Goal: Use online tool/utility: Utilize a website feature to perform a specific function

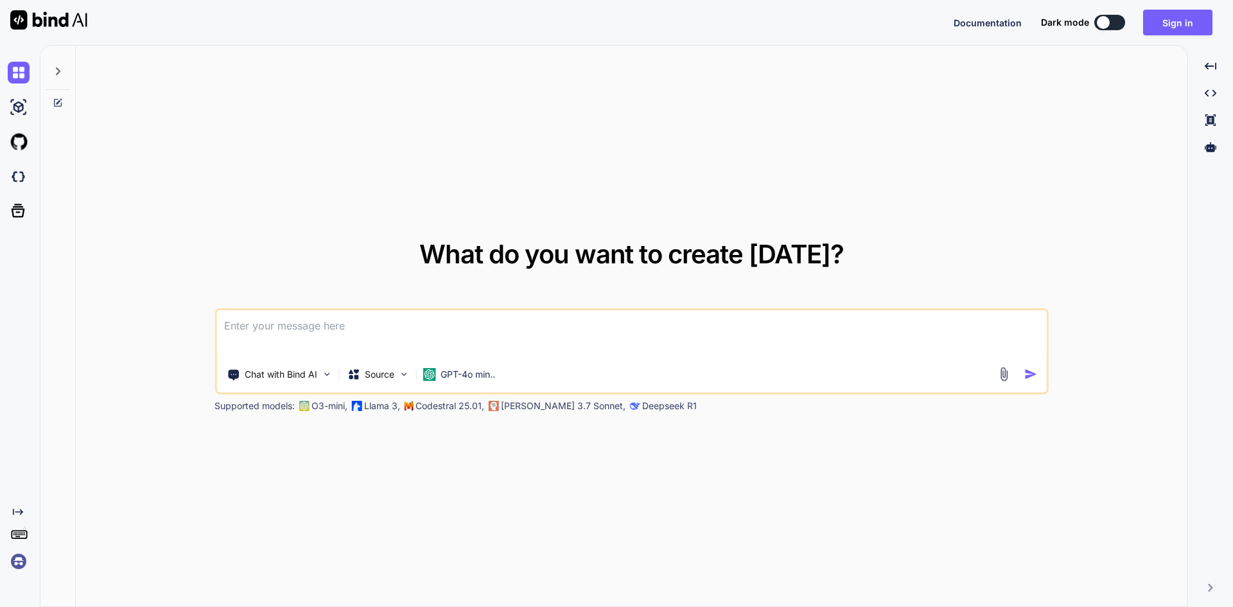
paste textarea
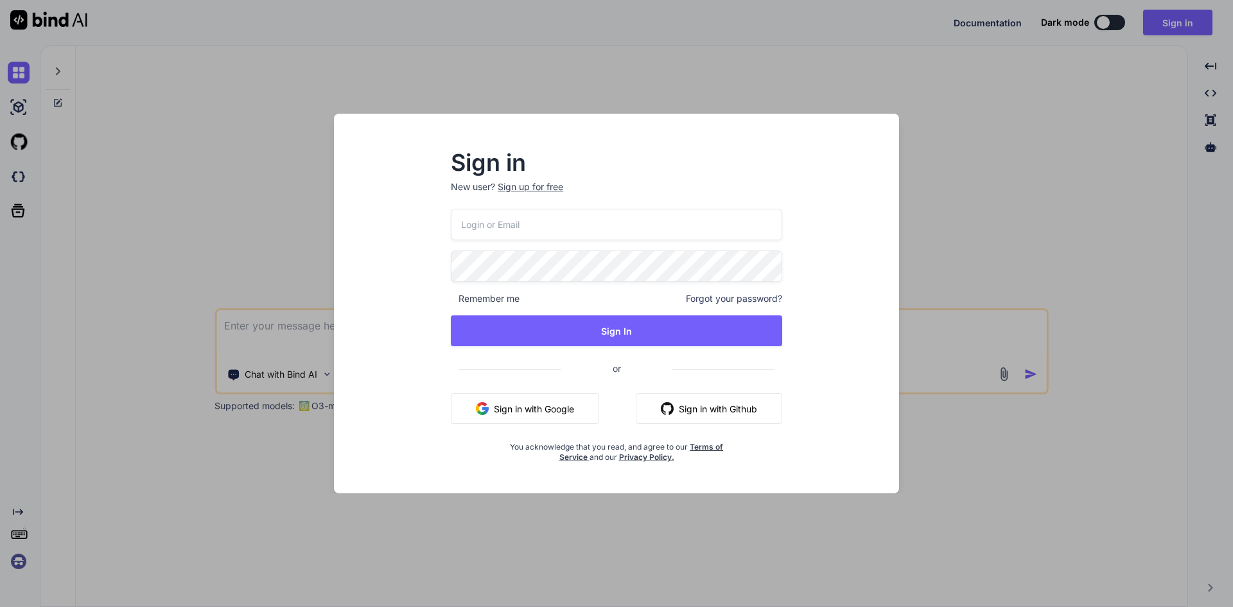
click at [558, 227] on input "email" at bounding box center [616, 224] width 331 height 31
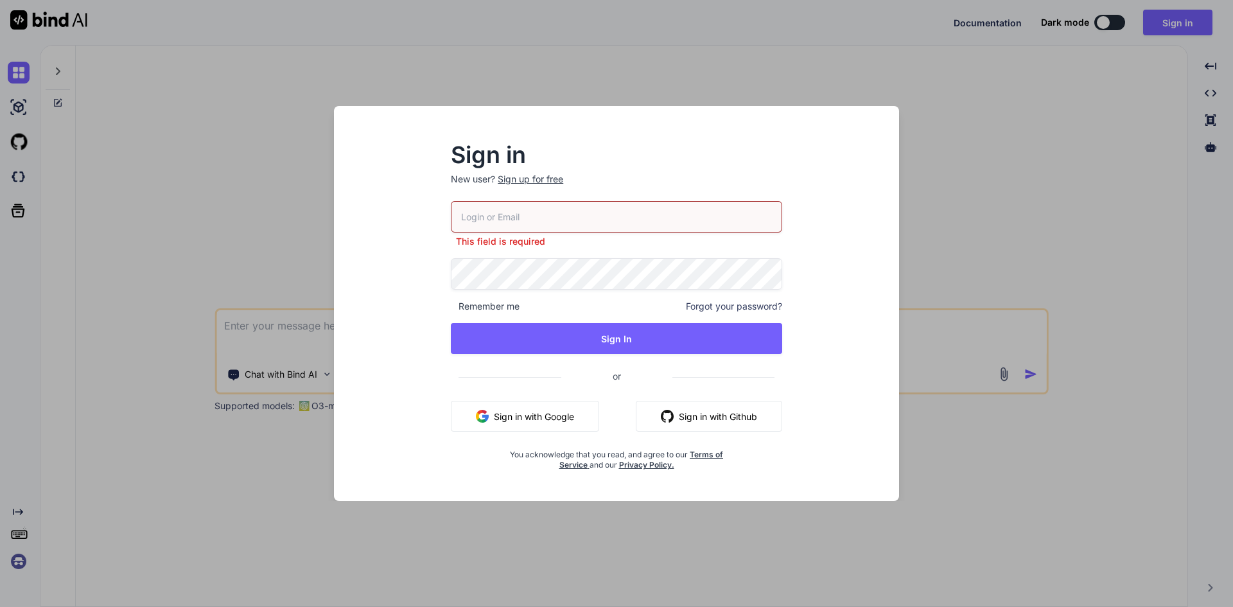
paste input "[EMAIL_ADDRESS][DOMAIN_NAME]"
type input "[EMAIL_ADDRESS][DOMAIN_NAME]"
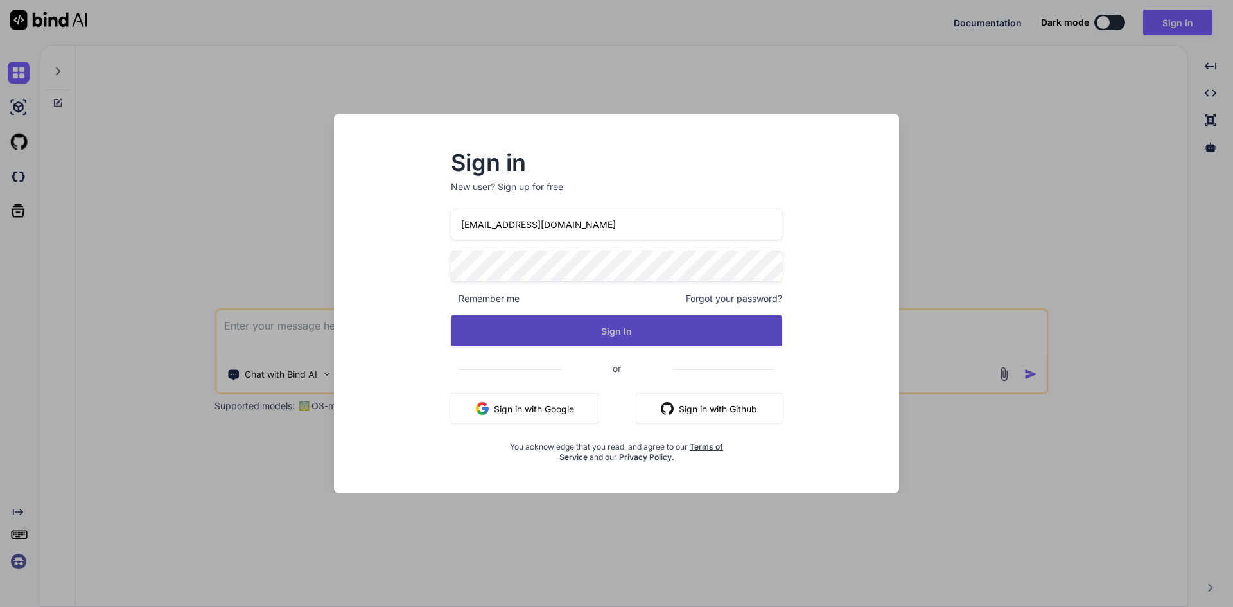
click at [621, 333] on button "Sign In" at bounding box center [616, 330] width 331 height 31
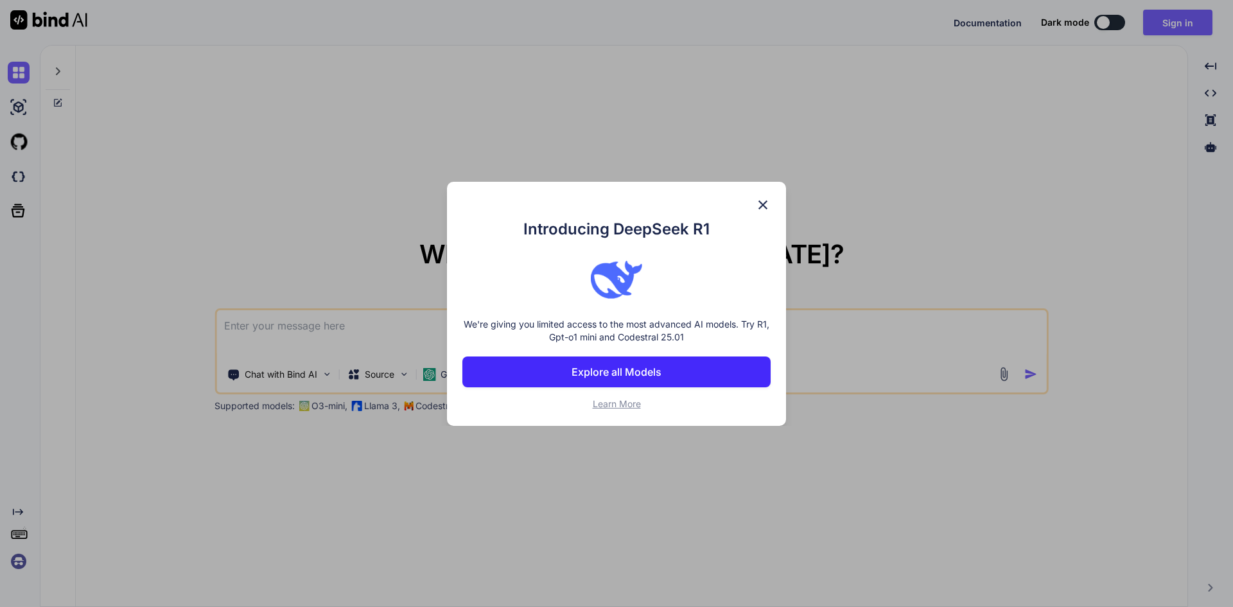
click at [764, 200] on img at bounding box center [762, 204] width 15 height 15
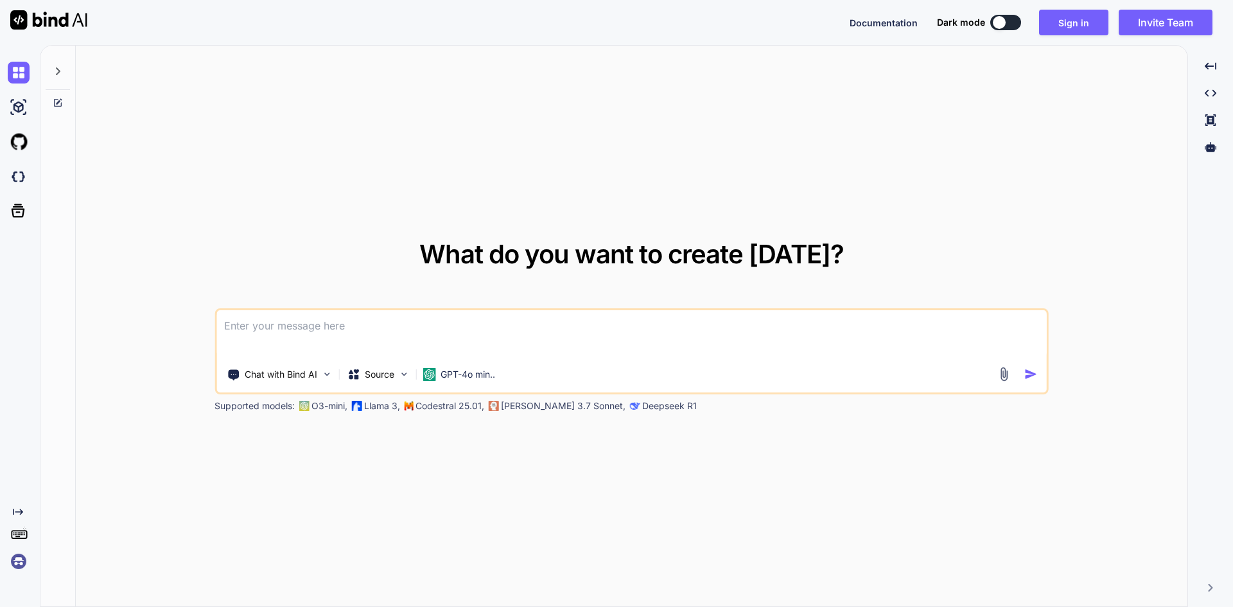
click at [390, 325] on textarea at bounding box center [631, 334] width 830 height 48
click at [422, 337] on textarea at bounding box center [631, 334] width 830 height 48
paste textarea
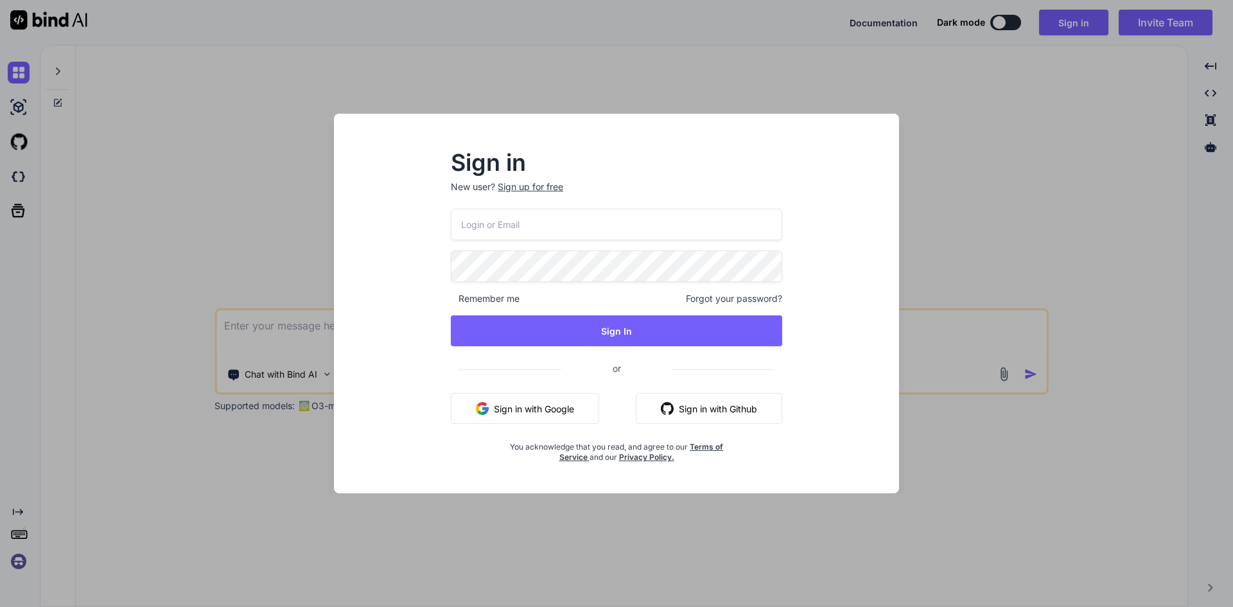
click at [571, 226] on input "email" at bounding box center [616, 224] width 331 height 31
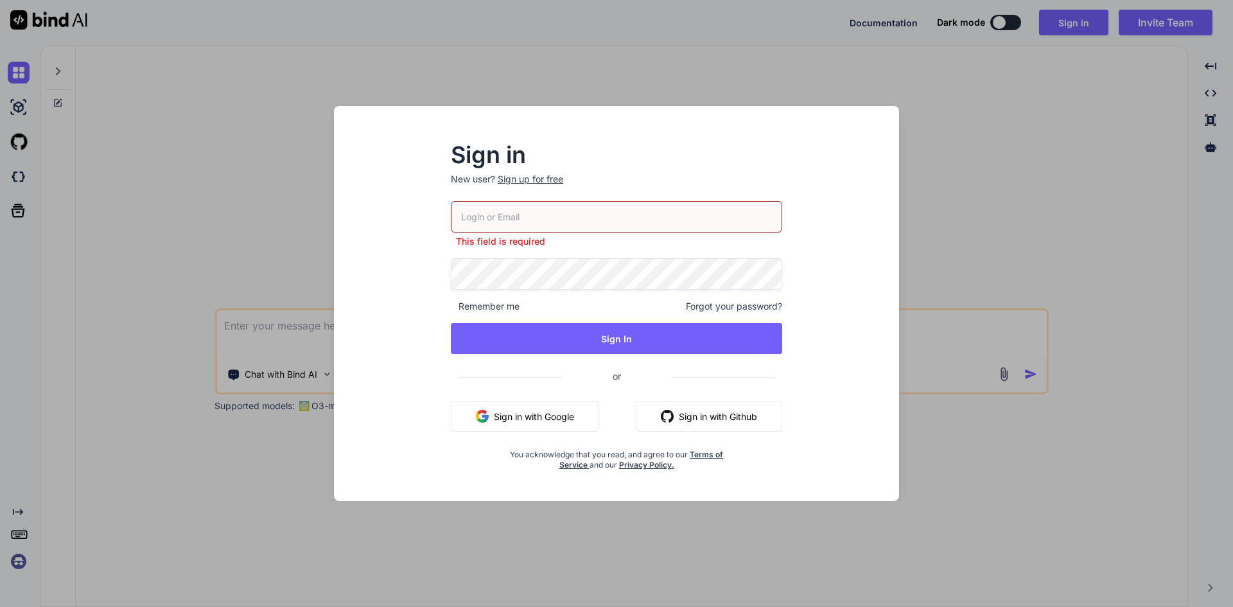
paste input "[EMAIL_ADDRESS][DOMAIN_NAME]"
type input "[EMAIL_ADDRESS][DOMAIN_NAME]"
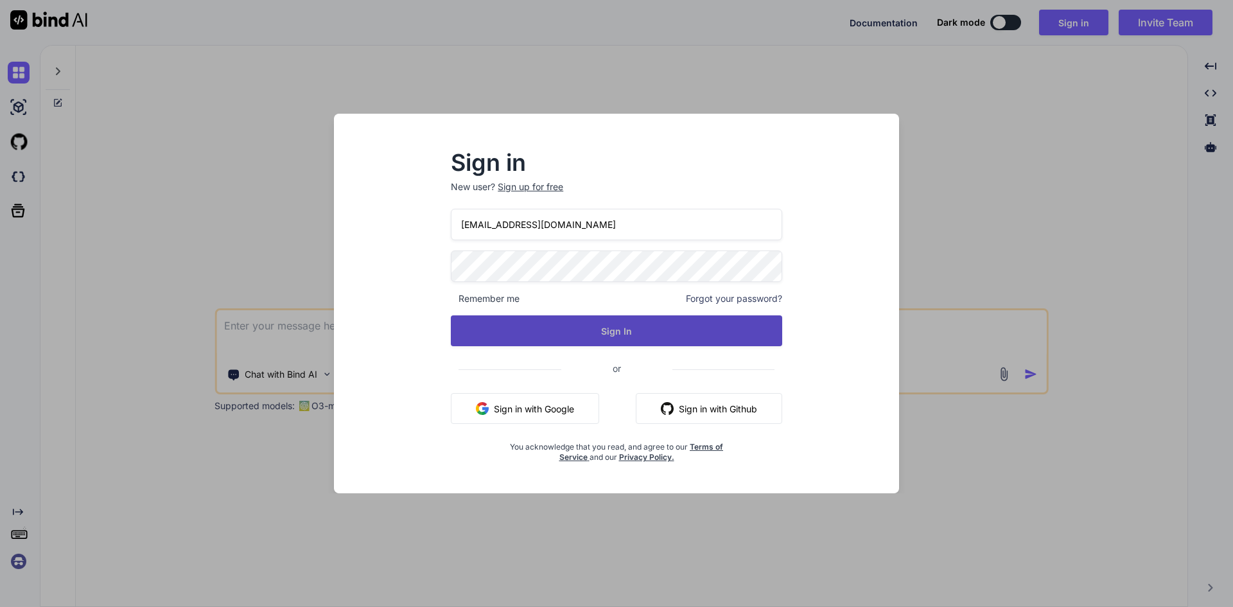
click at [628, 329] on button "Sign In" at bounding box center [616, 330] width 331 height 31
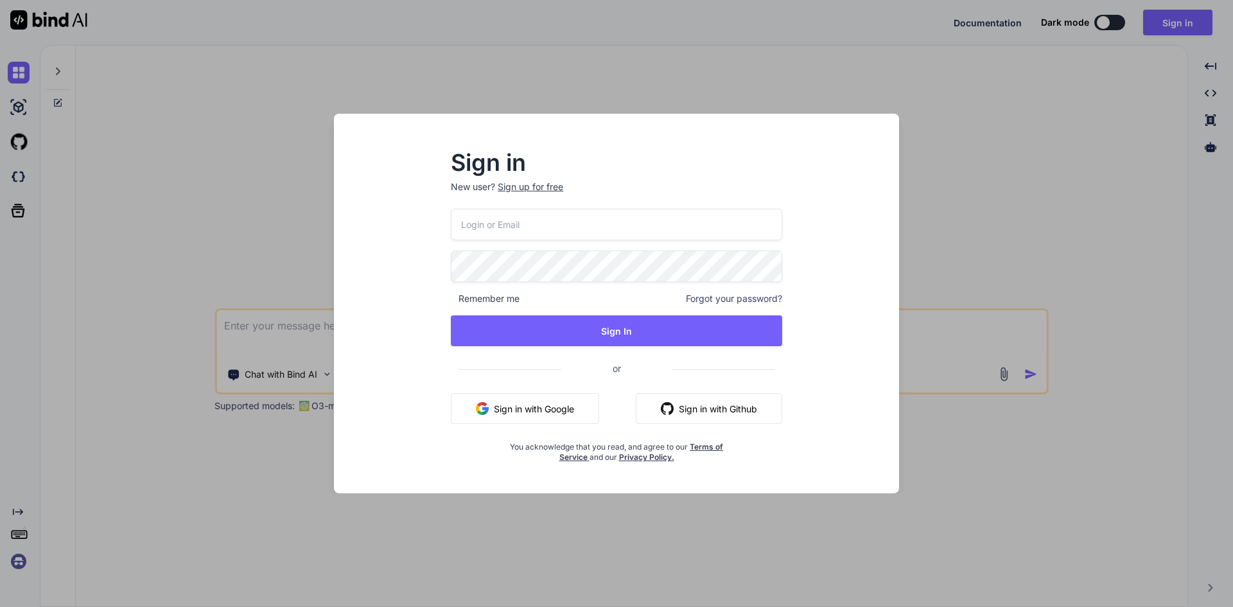
click at [586, 224] on input "email" at bounding box center [616, 224] width 331 height 31
paste input "[EMAIL_ADDRESS][DOMAIN_NAME]"
type input "[EMAIL_ADDRESS][DOMAIN_NAME]"
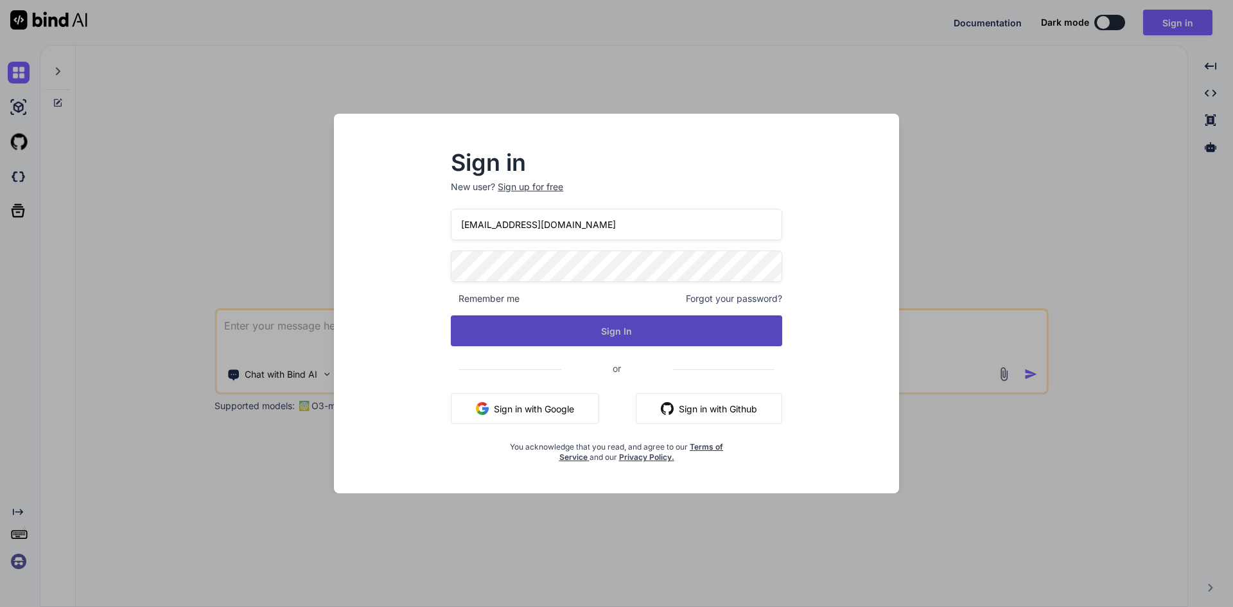
click at [557, 324] on button "Sign In" at bounding box center [616, 330] width 331 height 31
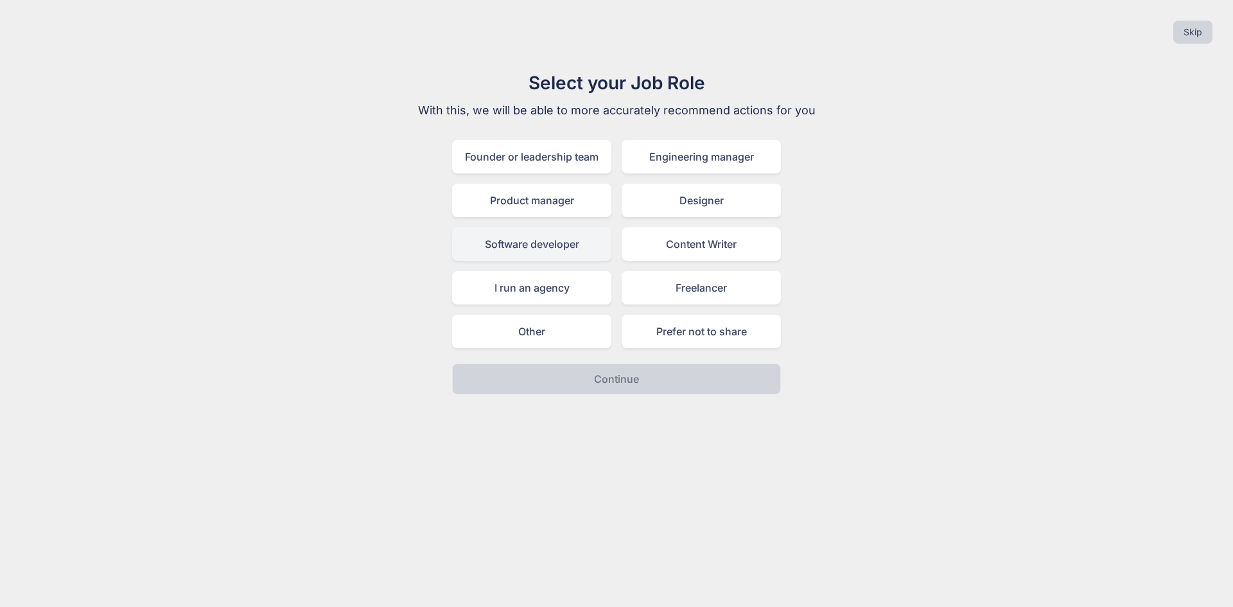
click at [496, 241] on div "Software developer" at bounding box center [531, 243] width 159 height 33
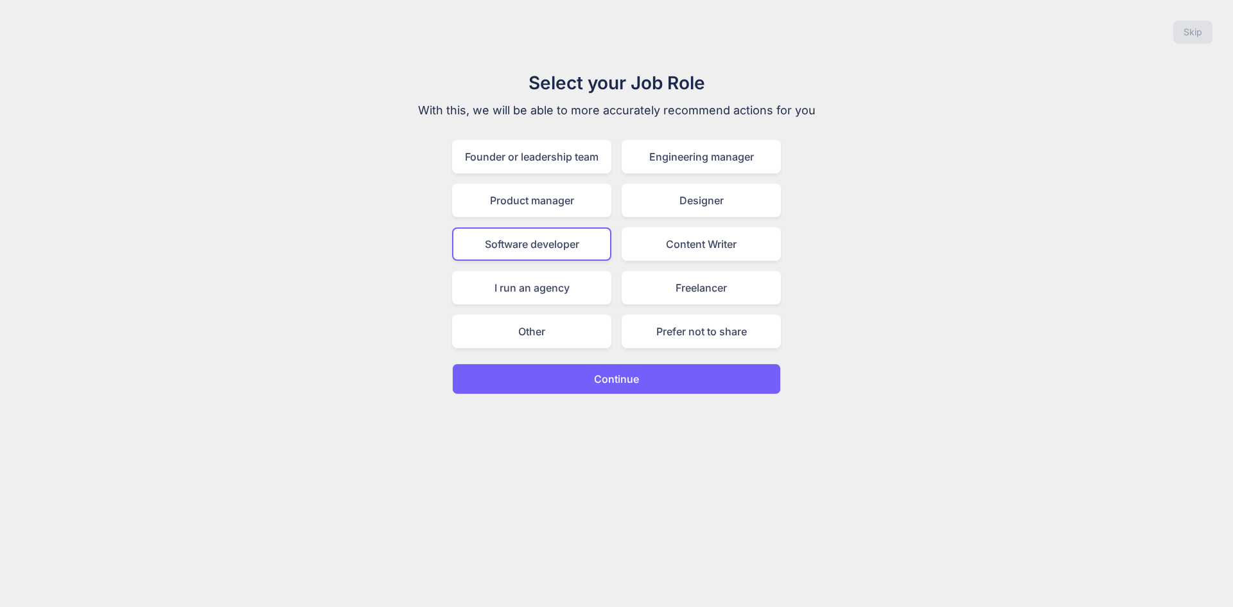
click at [557, 379] on button "Continue" at bounding box center [616, 378] width 329 height 31
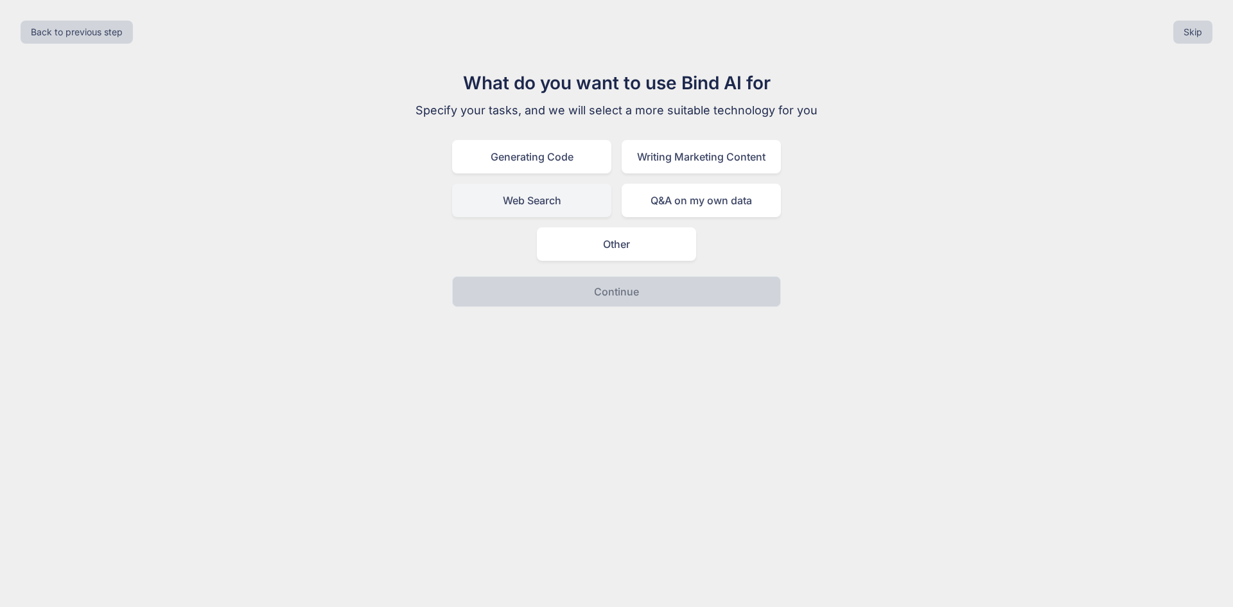
click at [566, 204] on div "Web Search" at bounding box center [531, 200] width 159 height 33
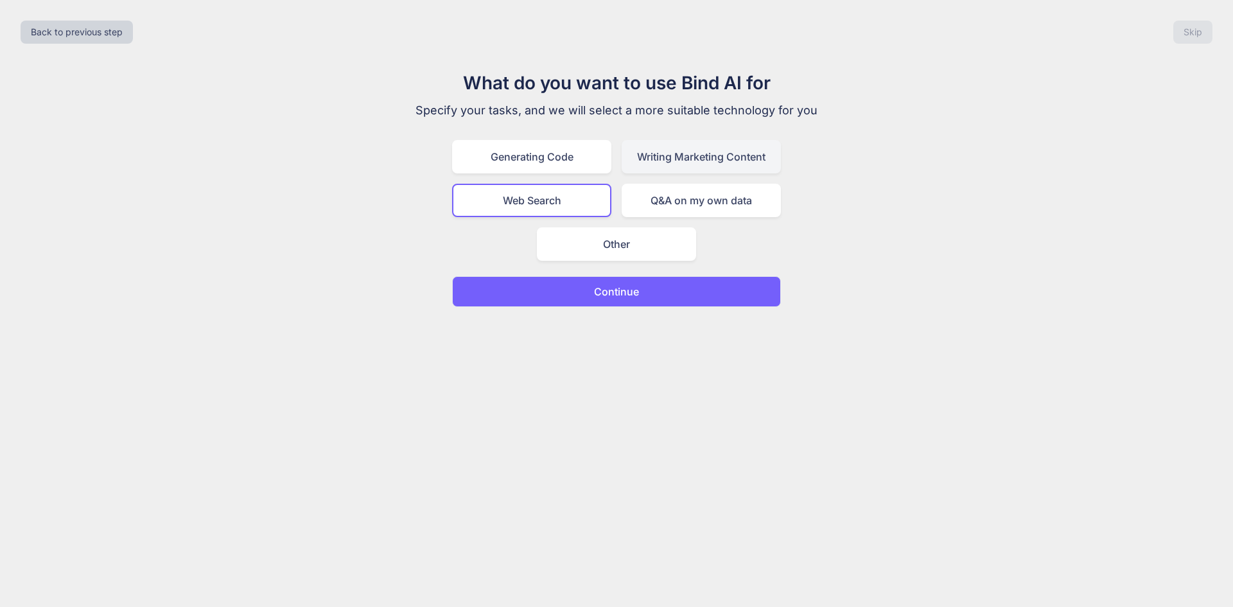
click at [729, 153] on div "Writing Marketing Content" at bounding box center [700, 156] width 159 height 33
click at [541, 199] on div "Web Search" at bounding box center [531, 200] width 159 height 33
click at [614, 232] on div "Other" at bounding box center [616, 243] width 159 height 33
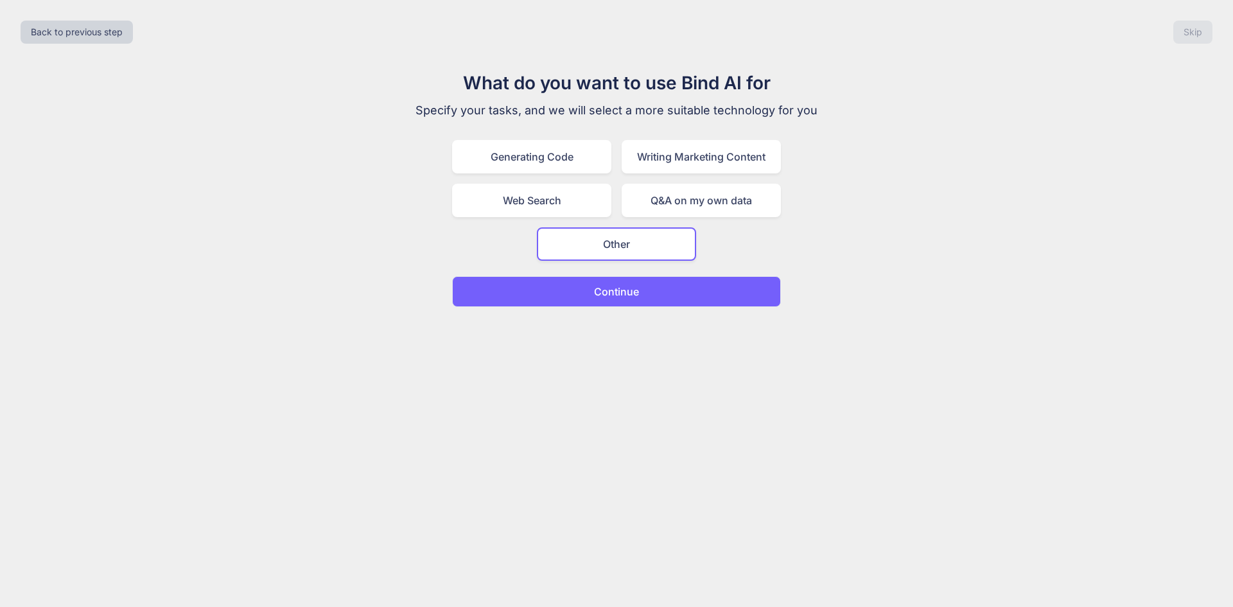
click at [618, 290] on p "Continue" at bounding box center [616, 291] width 45 height 15
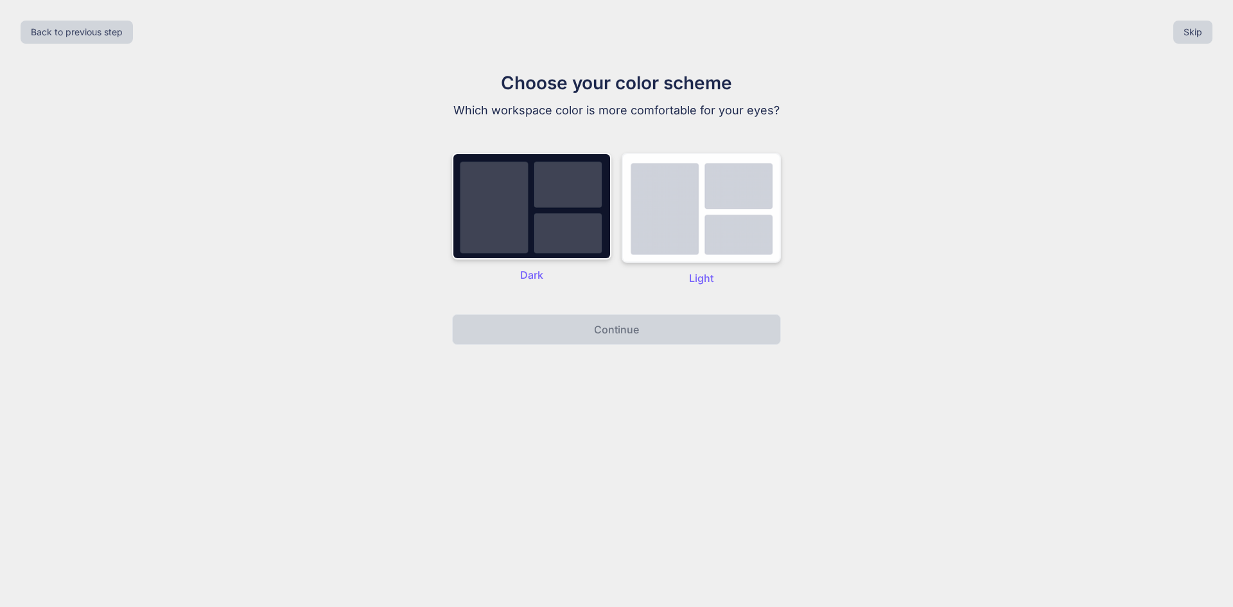
click at [659, 239] on img at bounding box center [700, 208] width 159 height 110
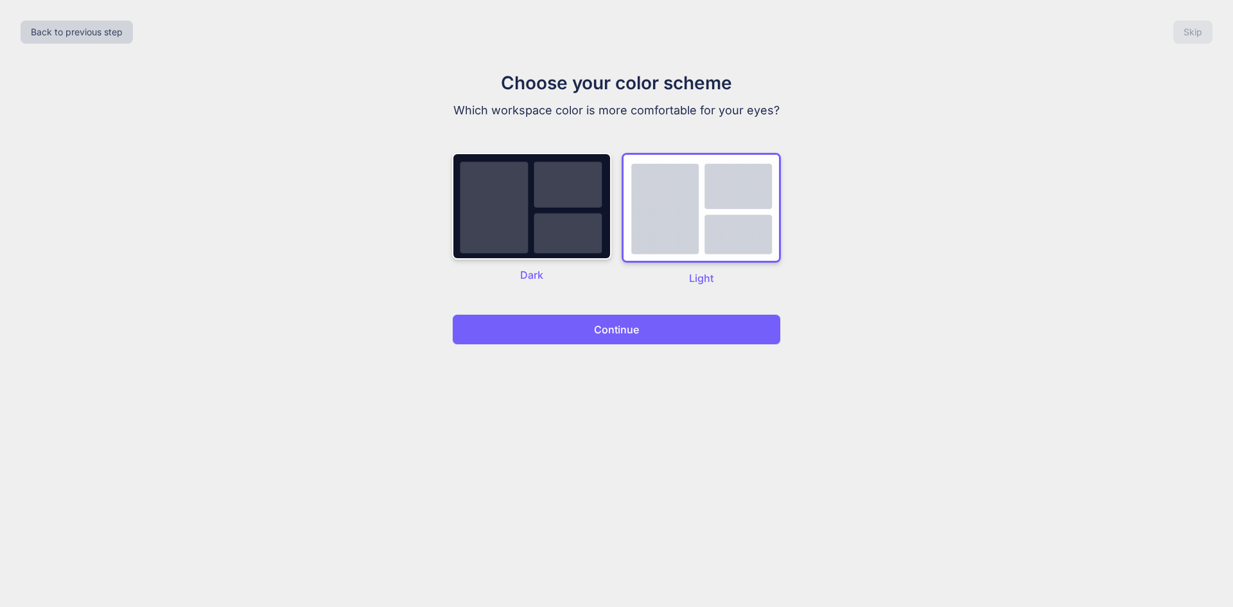
click at [597, 325] on p "Continue" at bounding box center [616, 329] width 45 height 15
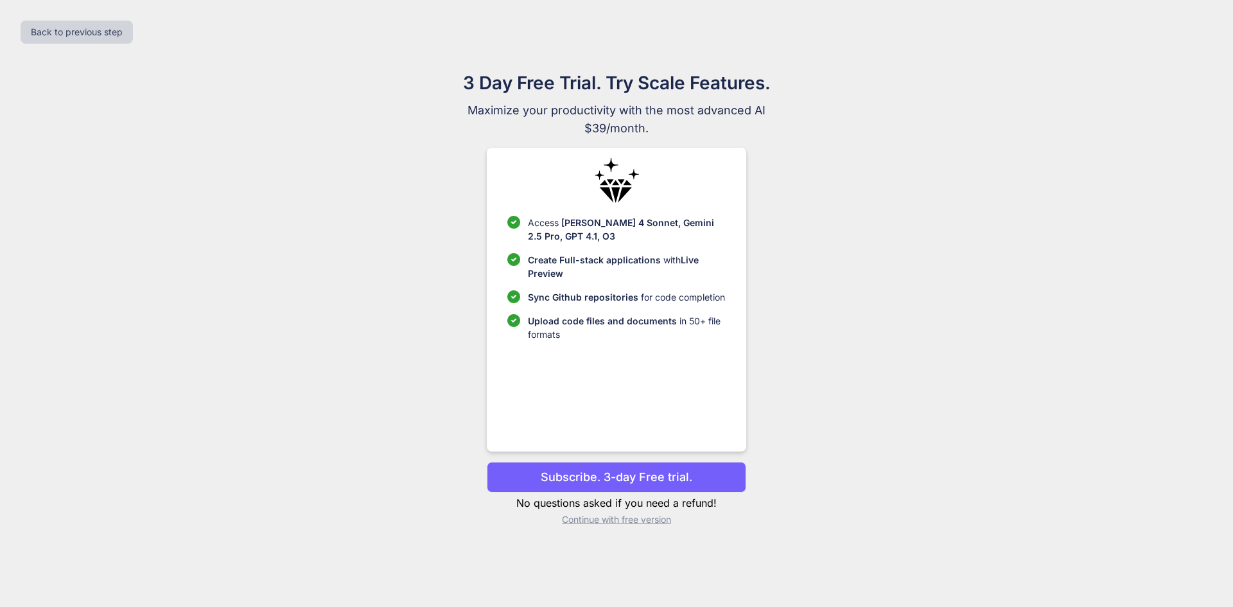
click at [625, 520] on p "Continue with free version" at bounding box center [616, 519] width 259 height 13
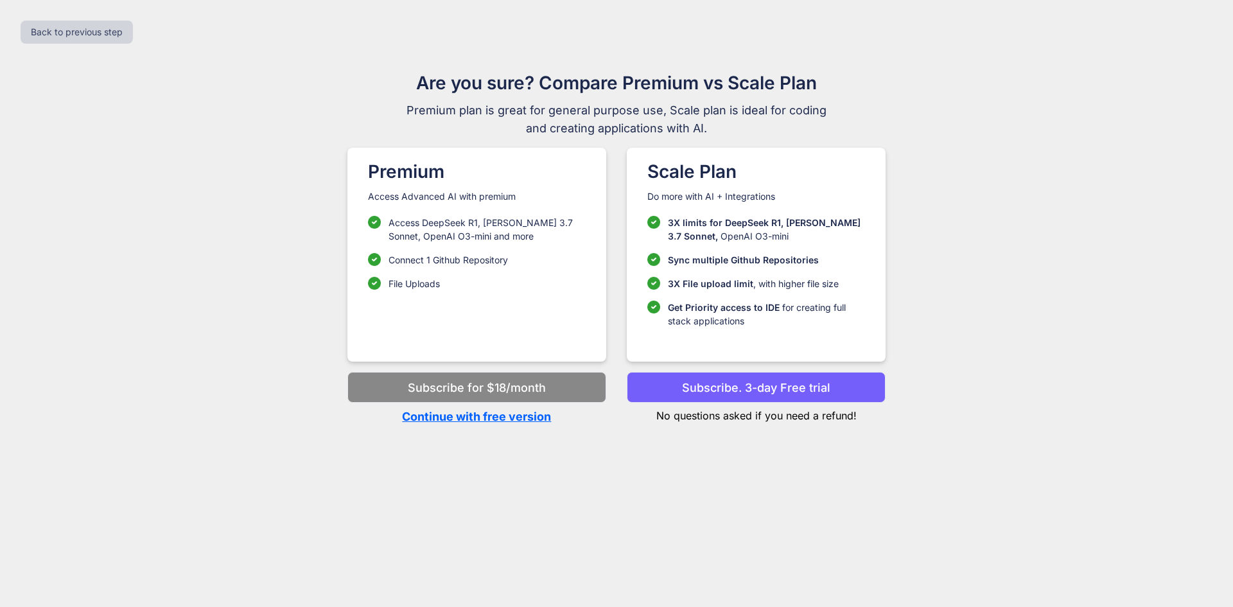
click at [499, 419] on p "Continue with free version" at bounding box center [476, 416] width 259 height 17
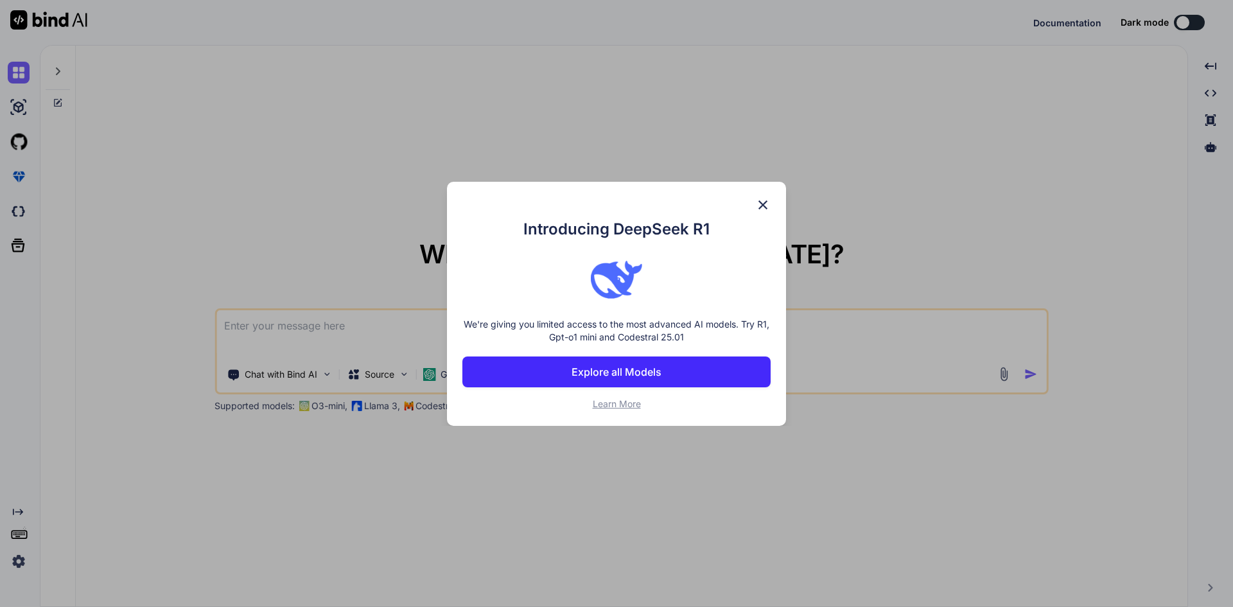
click at [763, 204] on img at bounding box center [762, 204] width 15 height 15
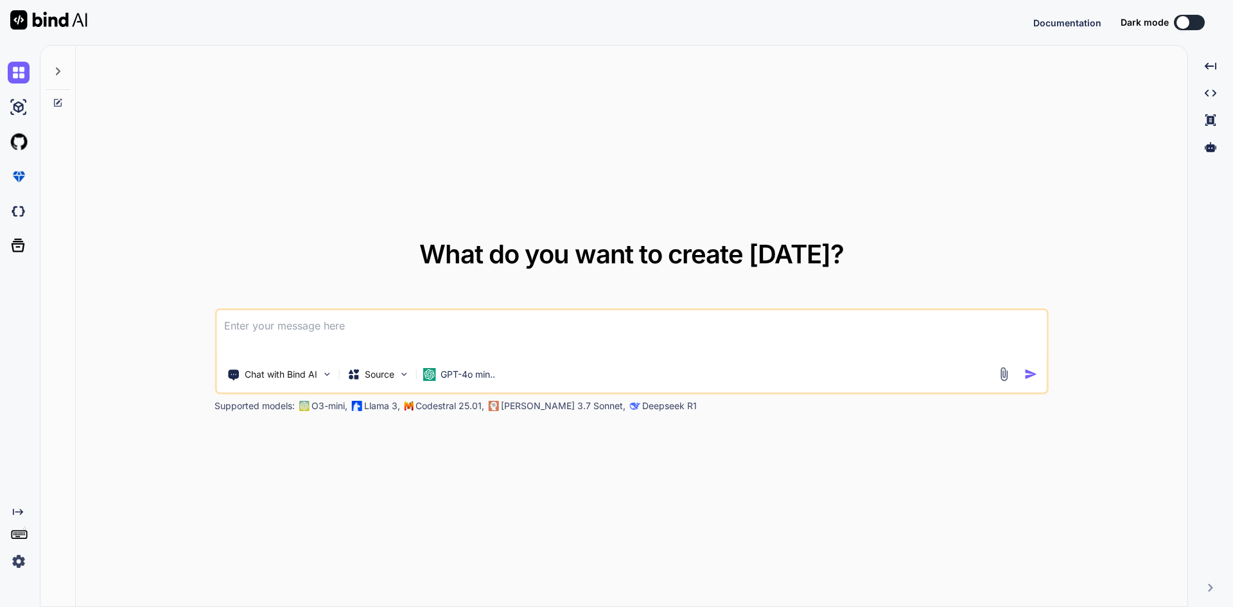
click at [368, 338] on textarea at bounding box center [631, 334] width 830 height 48
paste textarea "[EMAIL_ADDRESS][DOMAIN_NAME]"
type textarea "x"
type textarea "[EMAIL_ADDRESS][DOMAIN_NAME]"
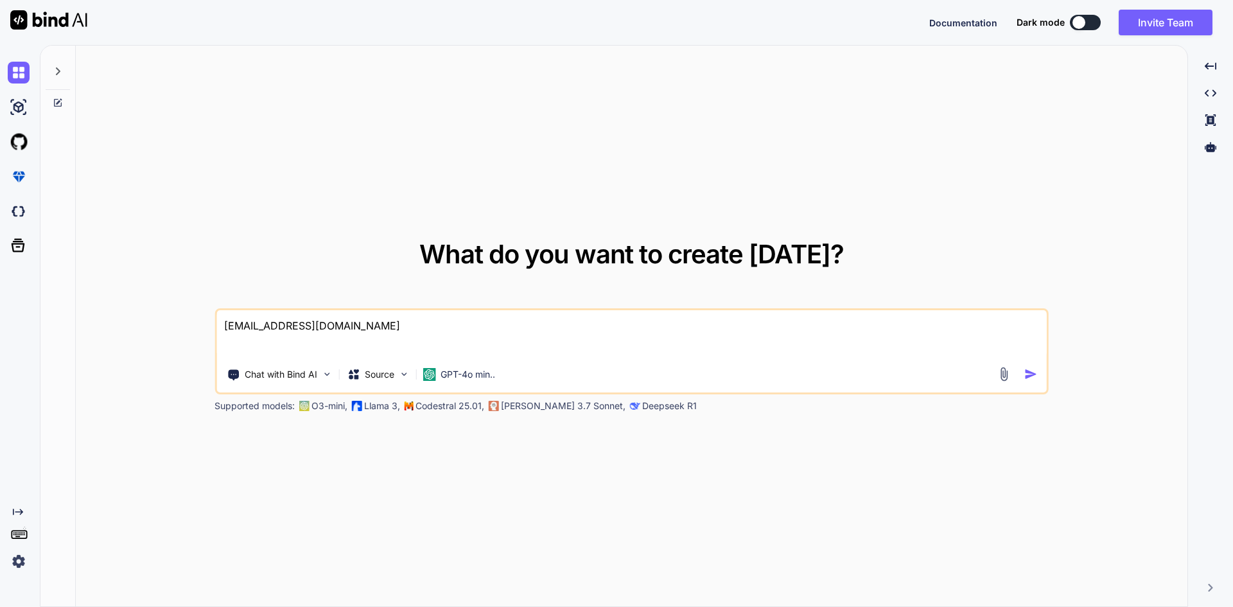
type textarea "x"
click at [286, 326] on textarea at bounding box center [631, 334] width 830 height 48
paste textarea "1. **Refactored code structure**: The original code had a long, unwieldy method…"
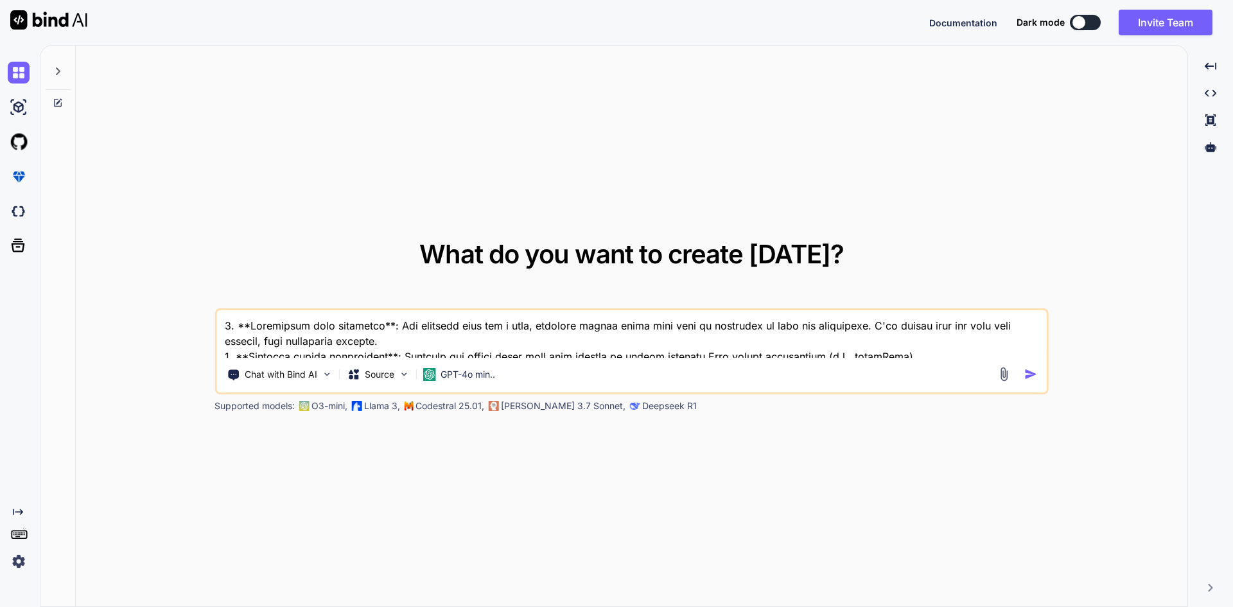
scroll to position [202, 0]
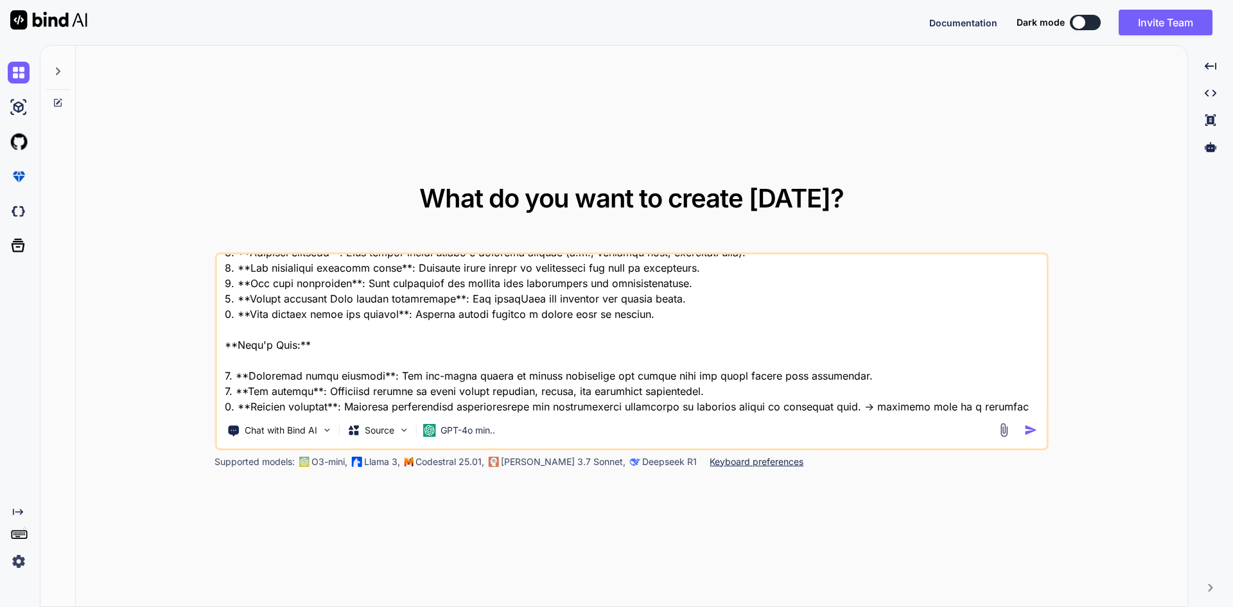
type textarea "1. **Refactored code structure**: The original code had a long, unwieldy method…"
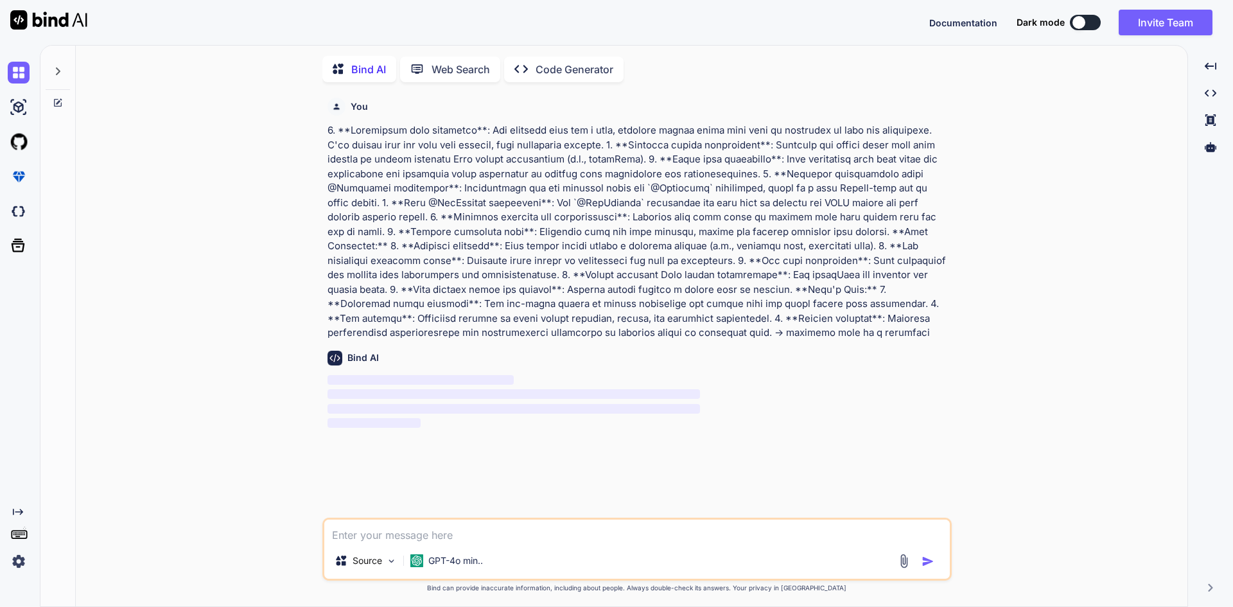
scroll to position [5, 0]
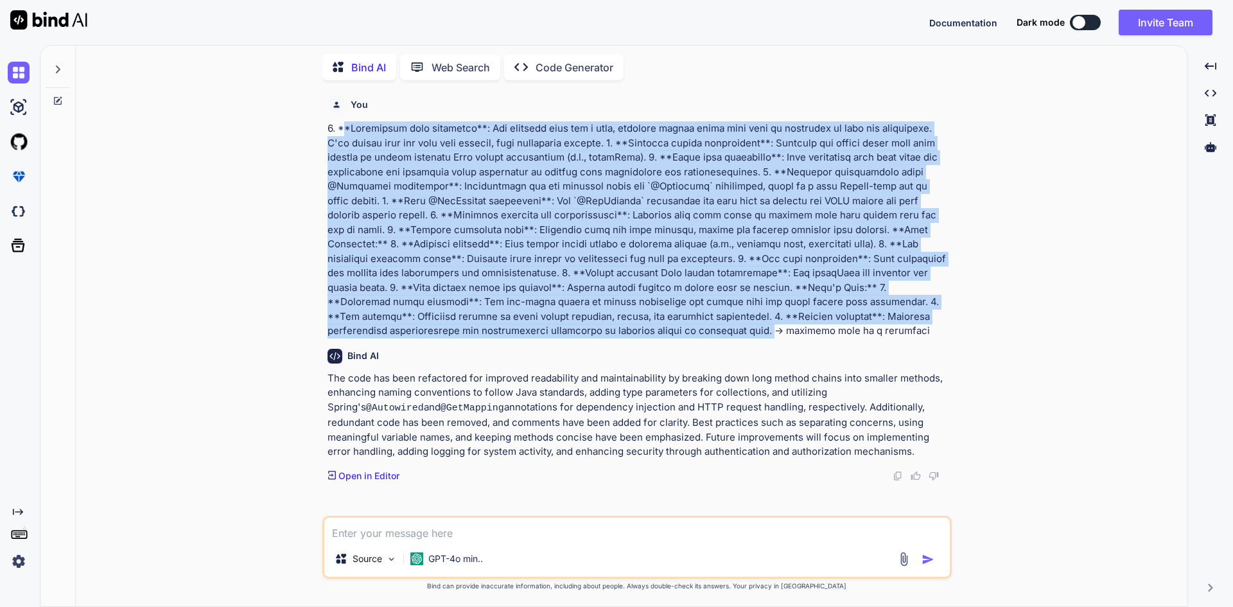
drag, startPoint x: 806, startPoint y: 331, endPoint x: 342, endPoint y: 128, distance: 506.3
click at [342, 128] on p at bounding box center [637, 229] width 621 height 217
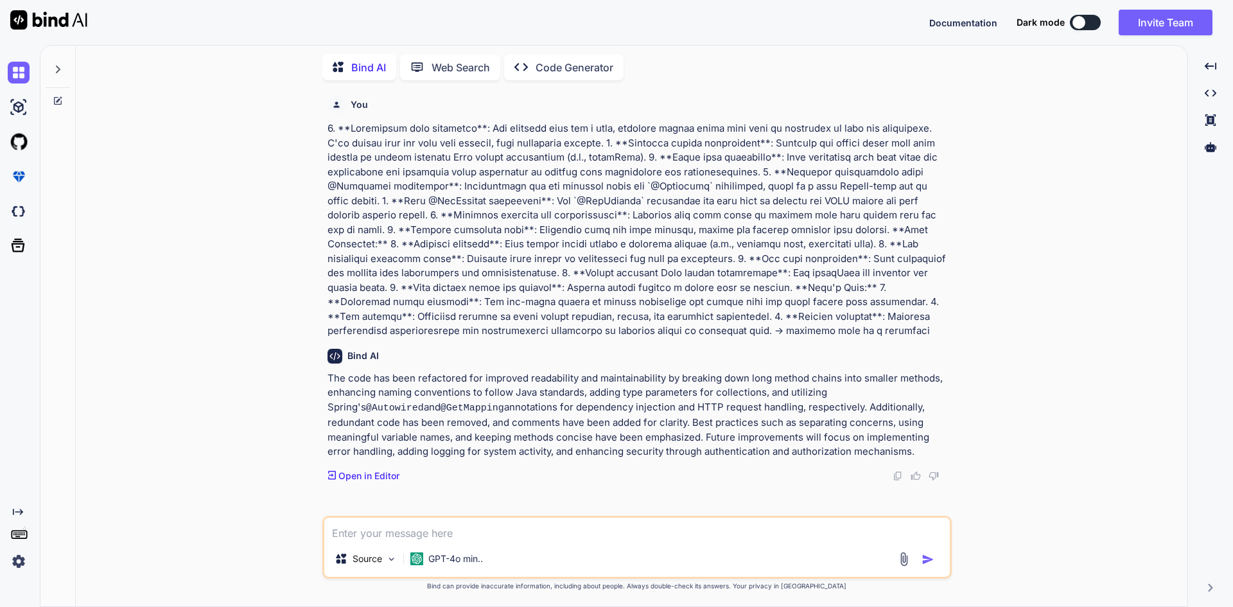
click at [518, 465] on div "Bind AI The code has been refactored for improved readability and maintainabili…" at bounding box center [637, 410] width 621 height 144
click at [513, 528] on textarea at bounding box center [636, 528] width 625 height 23
paste textarea "This is a Java-based Spring MVC controller class that handles various HTTP GET …"
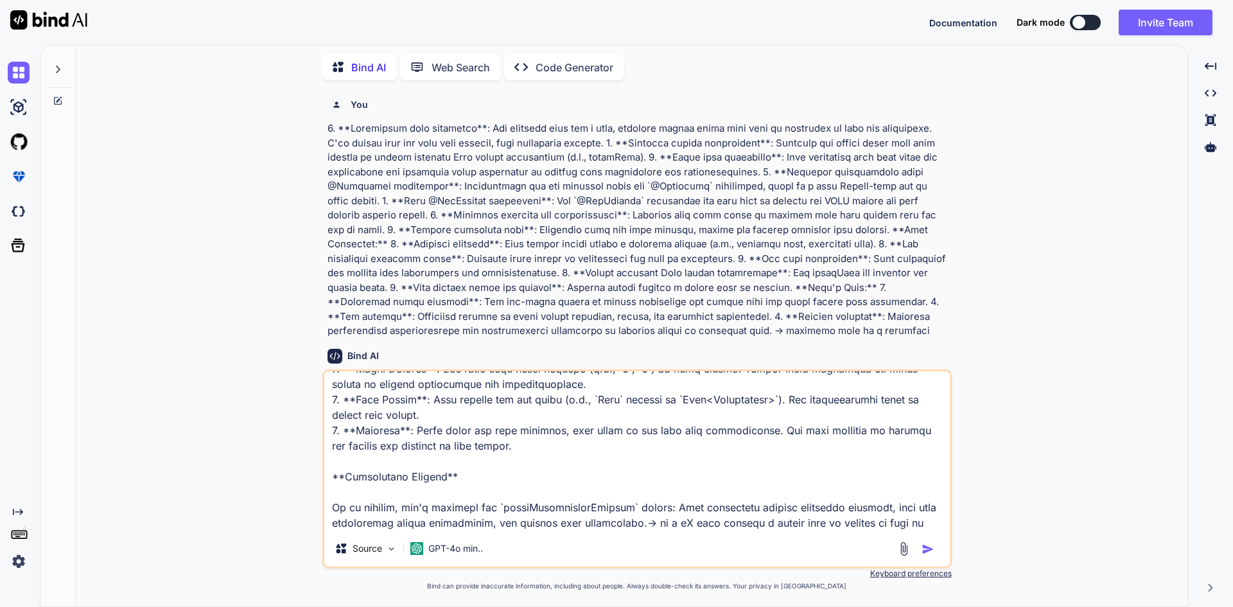
scroll to position [2189, 0]
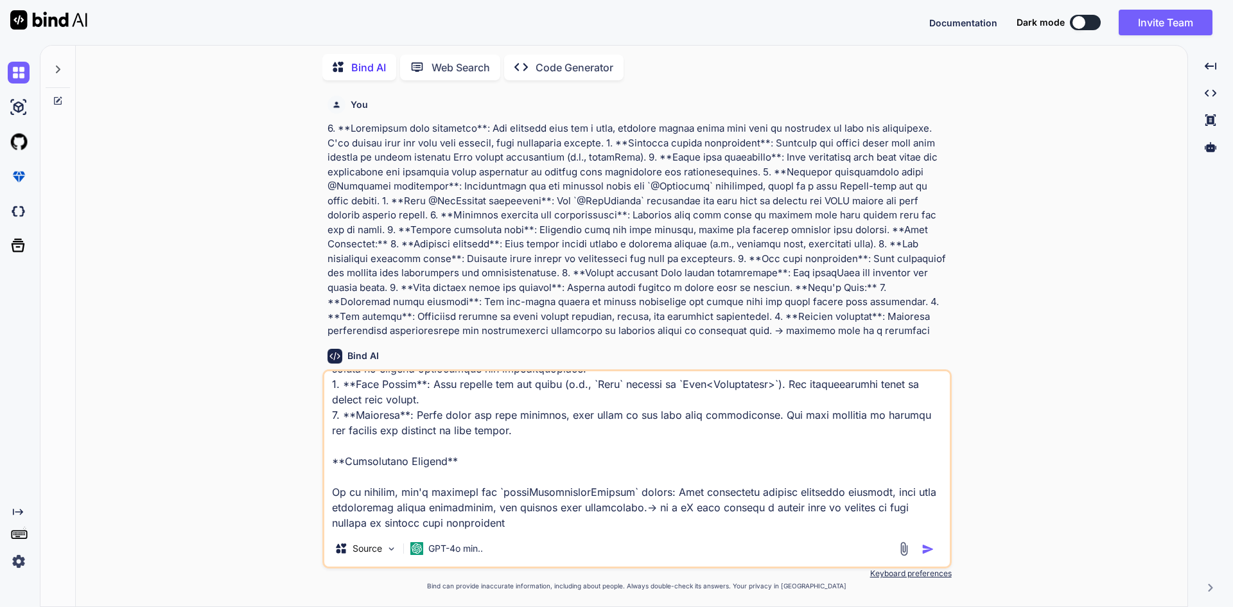
type textarea "This is a Java-based Spring MVC controller class that handles various HTTP GET …"
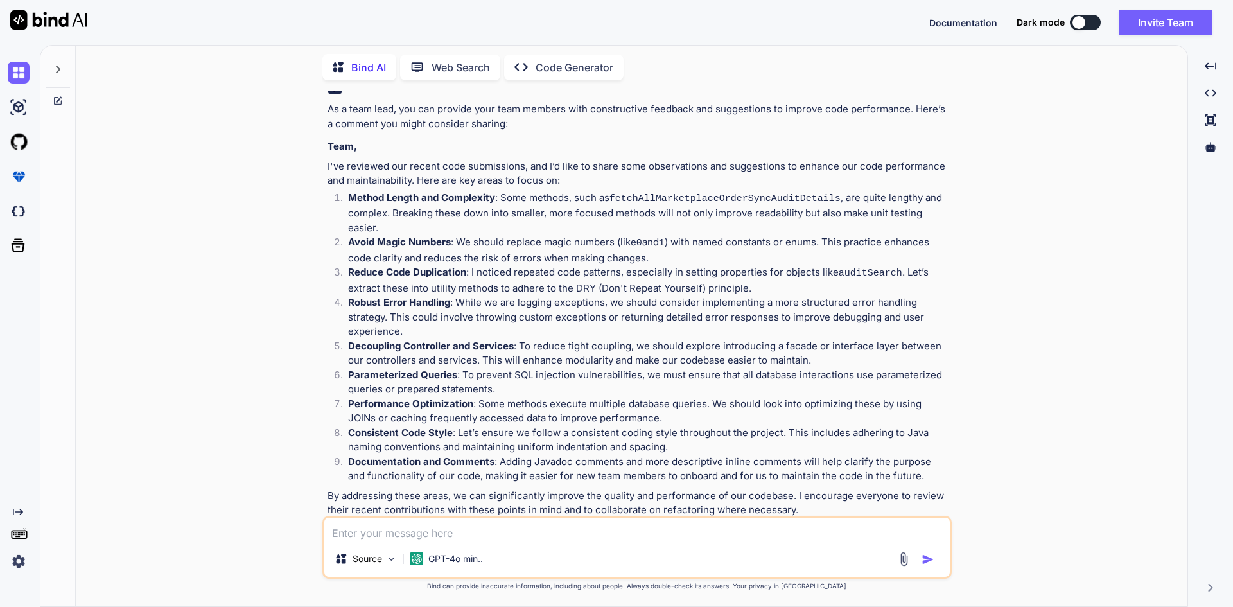
scroll to position [1498, 0]
click at [432, 541] on div "Source GPT-4o min.." at bounding box center [636, 547] width 629 height 63
click at [433, 533] on textarea at bounding box center [636, 528] width 625 height 23
type textarea "please remove the headlines and provide in sentence"
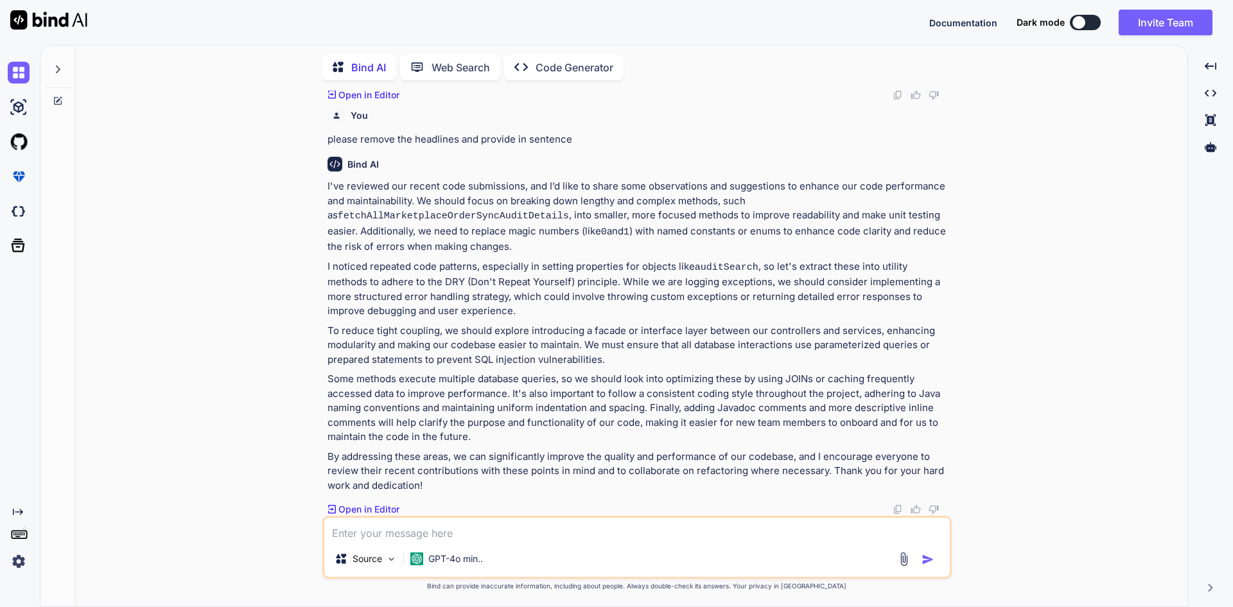
scroll to position [1955, 0]
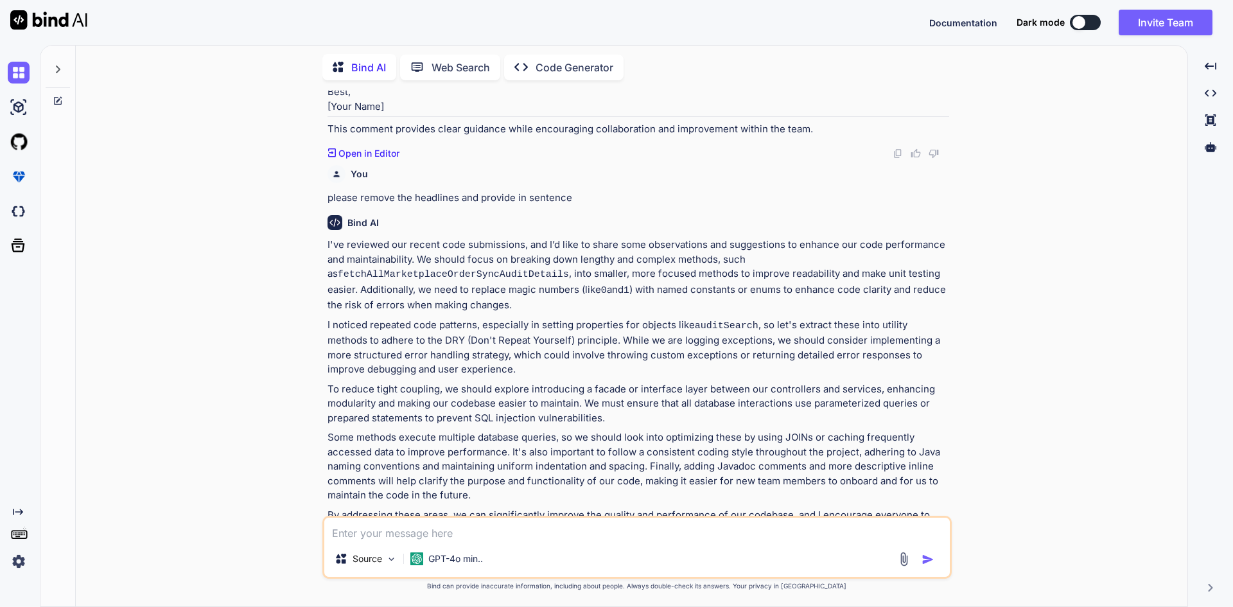
click at [444, 527] on textarea at bounding box center [636, 528] width 625 height 23
type textarea "i dont want to mentioned the things like i've reviewed or noticed or other thin…"
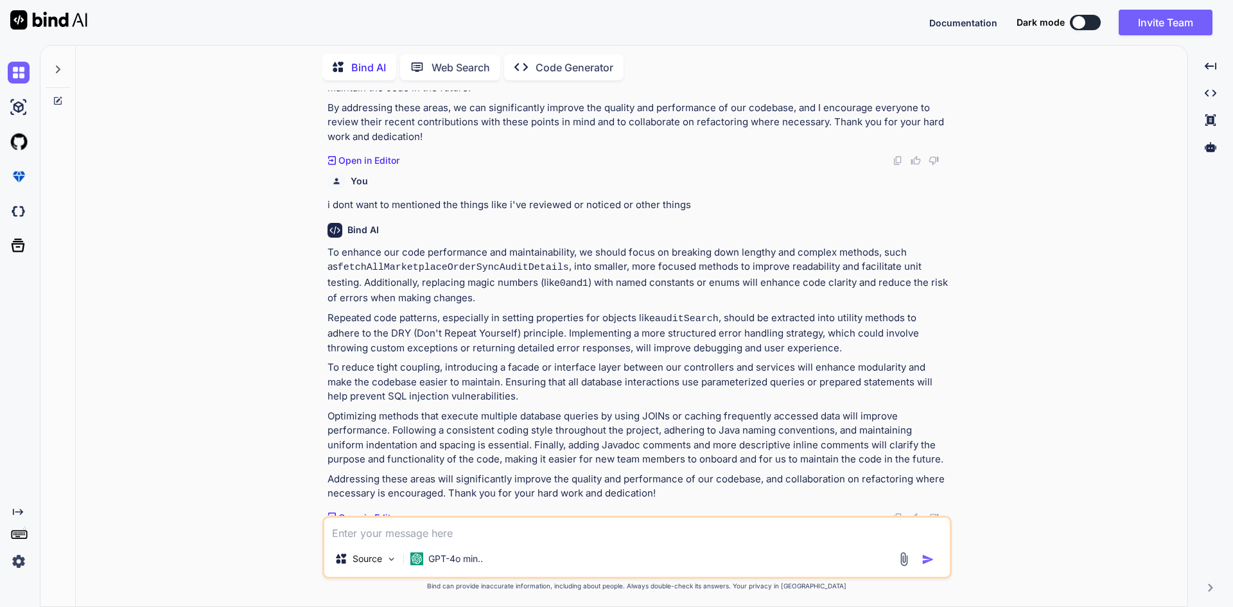
scroll to position [2371, 0]
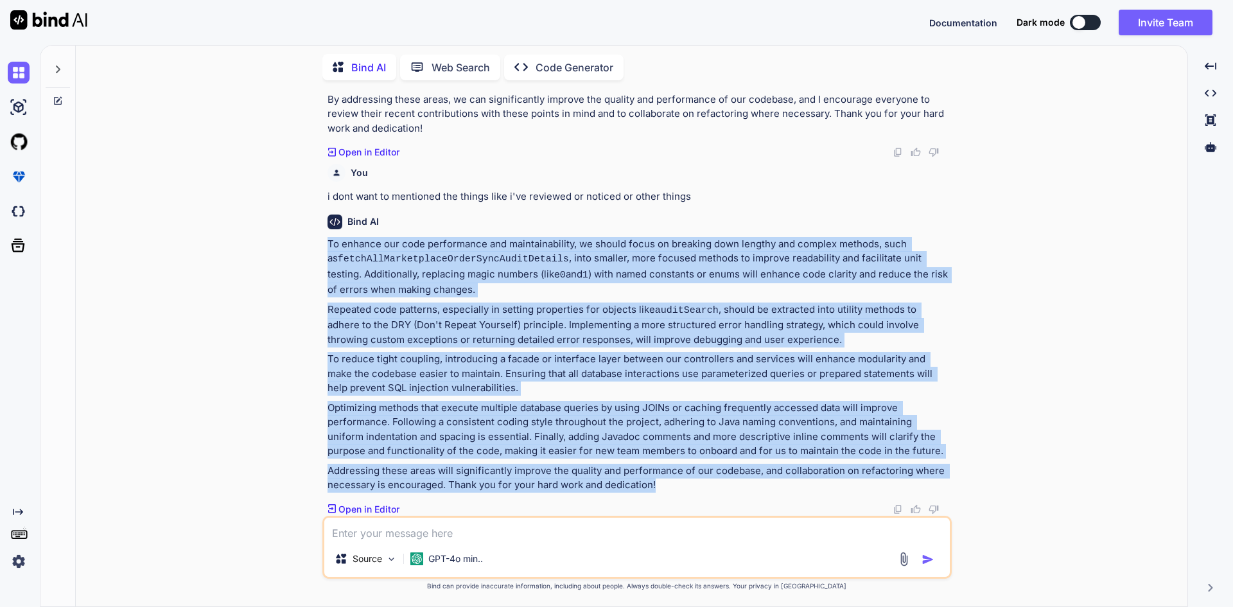
drag, startPoint x: 326, startPoint y: 246, endPoint x: 648, endPoint y: 474, distance: 394.2
click at [663, 481] on div "You Bind AI The code has been refactored for improved readability and maintaina…" at bounding box center [638, 303] width 627 height 425
copy div "To enhance our code performance and maintainability, we should focus on breakin…"
click at [474, 490] on p "Addressing these areas will significantly improve the quality and performance o…" at bounding box center [637, 478] width 621 height 29
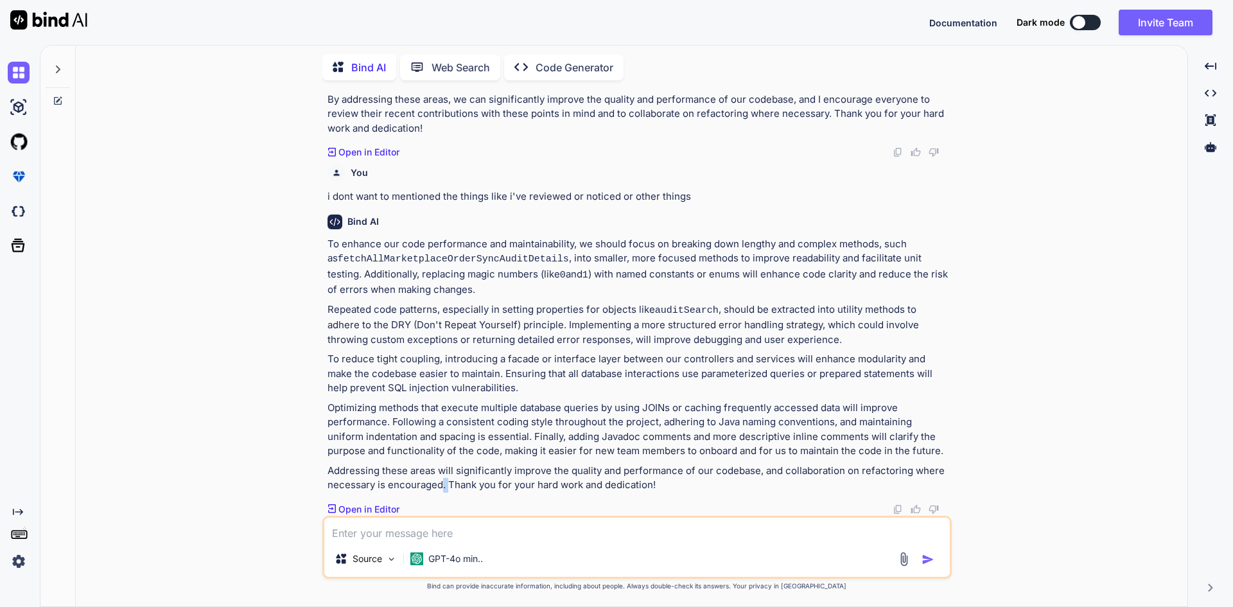
drag, startPoint x: 448, startPoint y: 485, endPoint x: 439, endPoint y: 484, distance: 9.0
click at [439, 484] on p "Addressing these areas will significantly improve the quality and performance o…" at bounding box center [637, 478] width 621 height 29
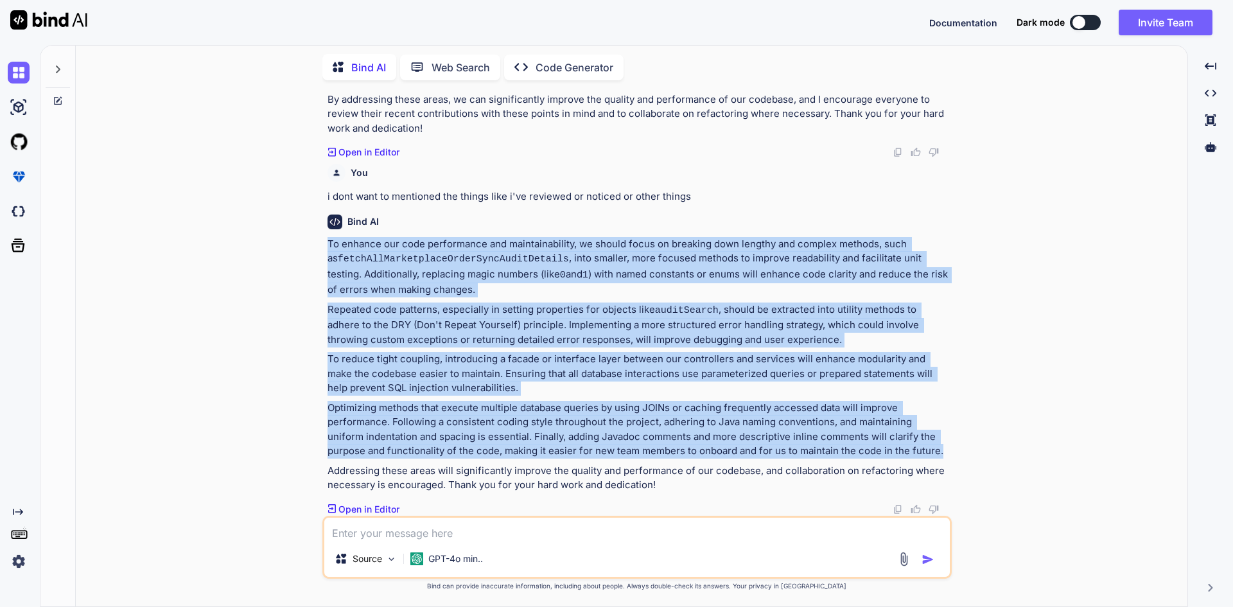
drag, startPoint x: 909, startPoint y: 447, endPoint x: 329, endPoint y: 244, distance: 614.8
click at [329, 244] on div "To enhance our code performance and maintainability, we should focus on breakin…" at bounding box center [637, 365] width 621 height 256
copy div "To enhance our code performance and maintainability, we should focus on breakin…"
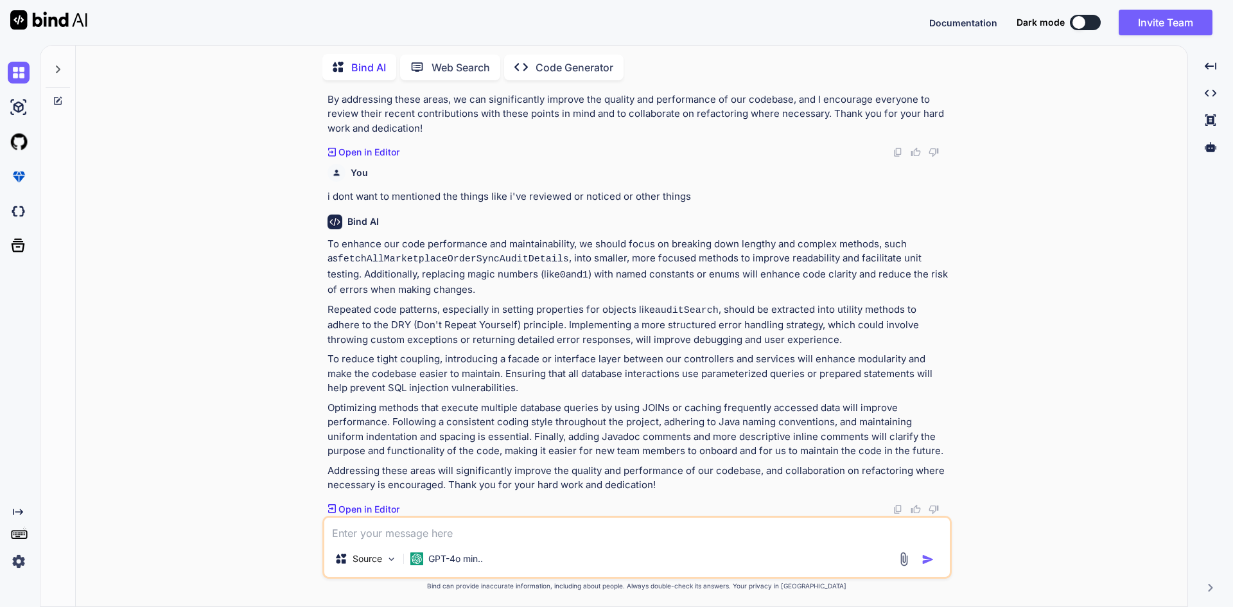
click at [435, 532] on textarea at bounding box center [636, 528] width 625 height 23
paste textarea "1. **Long Method**: The `fetchAllMarketplaceOrderSyncAuditDetails` method is qu…"
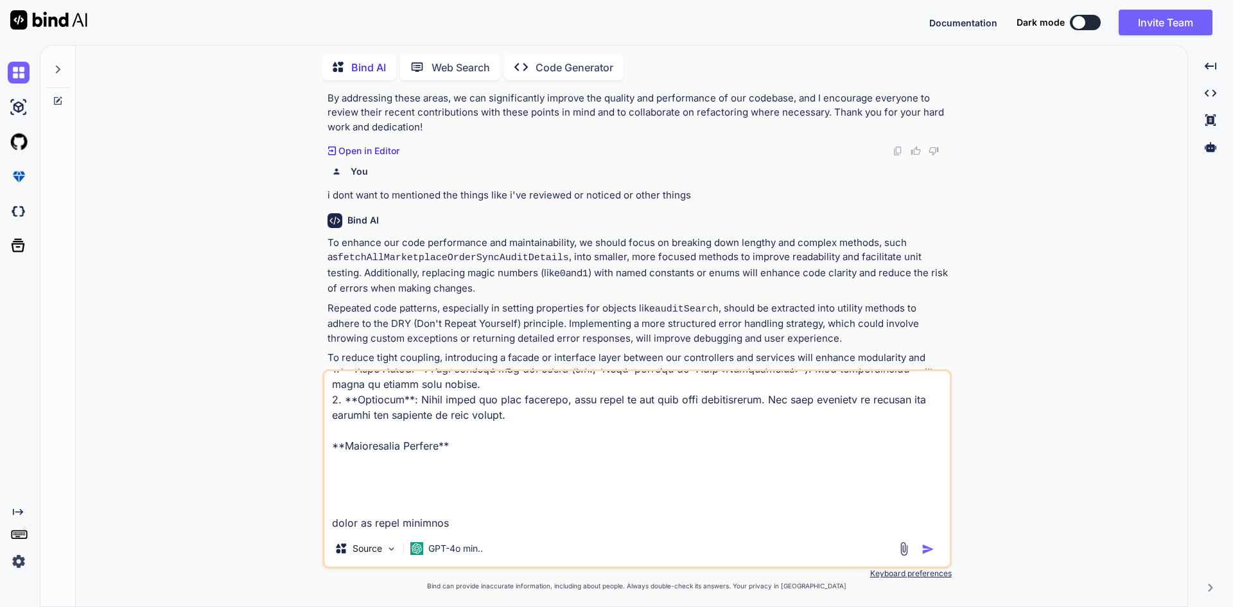
paste textarea "AI Tool Feedback Summary"
type textarea "1. **Long Method**: The `fetchAllMarketplaceOrderSyncAuditDetails` method is qu…"
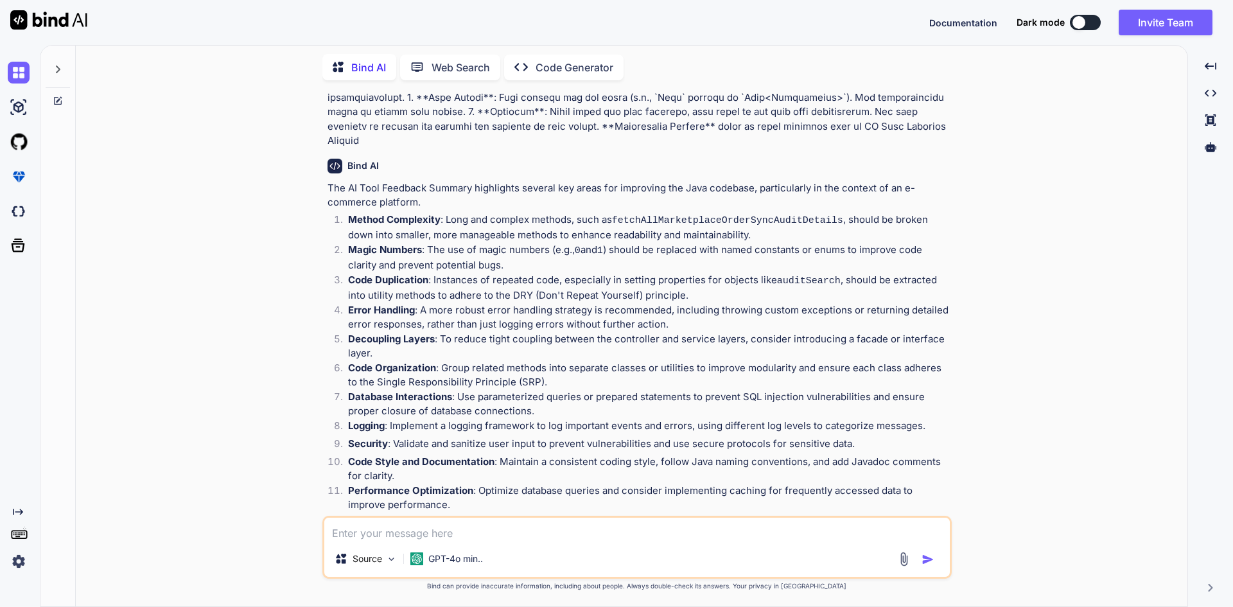
scroll to position [3802, 0]
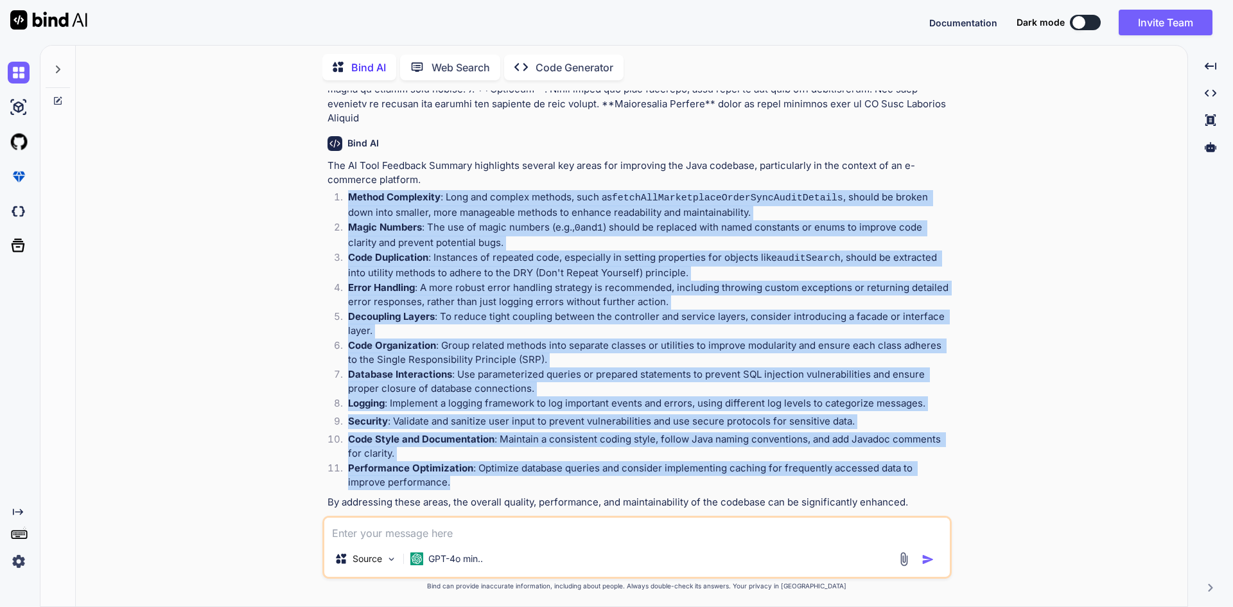
drag, startPoint x: 417, startPoint y: 469, endPoint x: 347, endPoint y: 176, distance: 301.0
click at [347, 176] on div "The AI Tool Feedback Summary highlights several key areas for improving the Jav…" at bounding box center [637, 334] width 621 height 351
copy ol "Method Complexity : Long and complex methods, such as fetchAllMarketplaceOrderS…"
